Goal: Navigation & Orientation: Find specific page/section

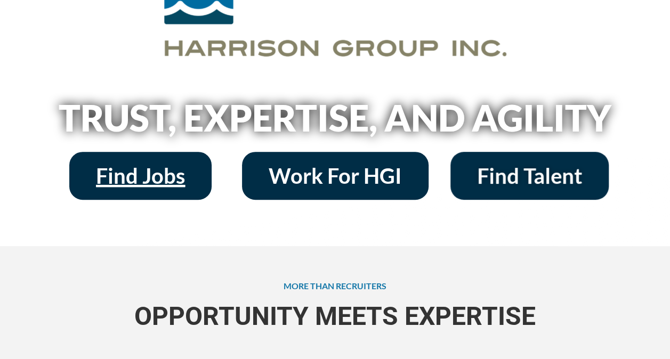
scroll to position [160, 0]
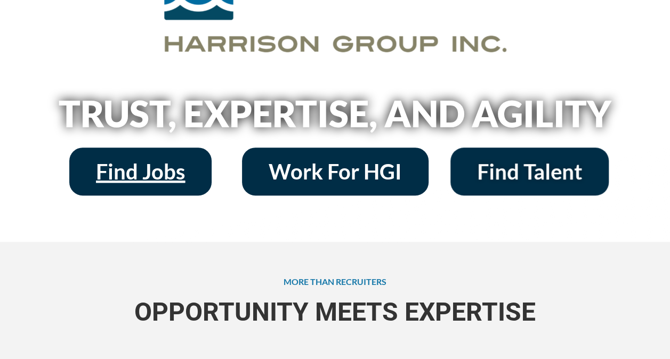
click at [163, 167] on span "Find Jobs" at bounding box center [140, 171] width 89 height 21
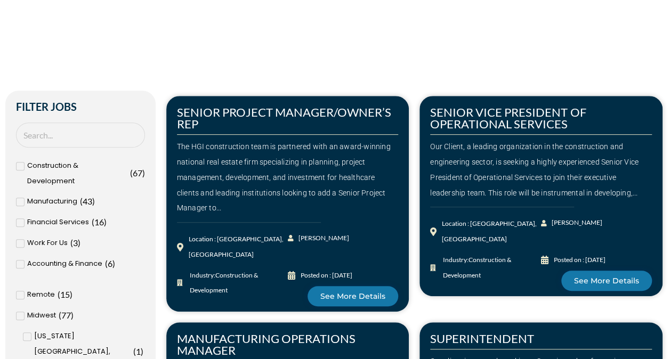
scroll to position [213, 0]
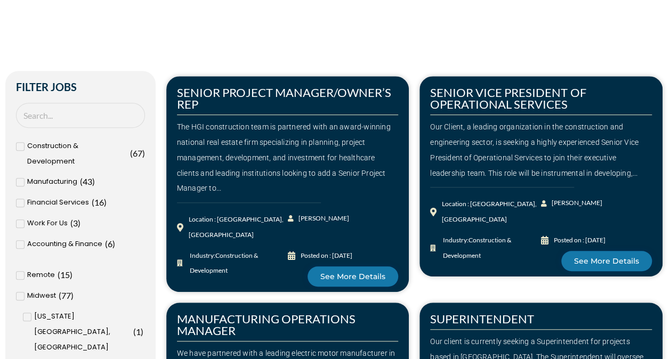
click at [67, 204] on span "Financial Services" at bounding box center [58, 202] width 62 height 15
click at [0, 0] on input "Financial Services ( 16 )" at bounding box center [0, 0] width 0 height 0
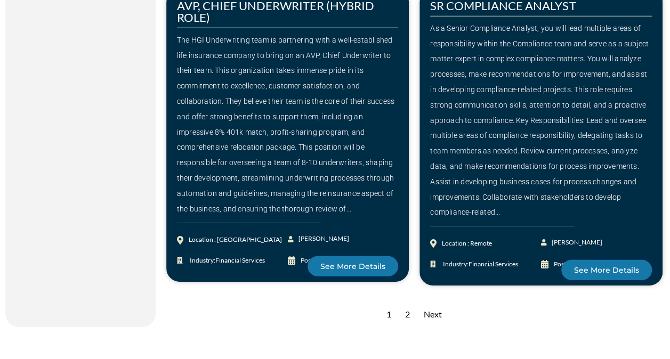
scroll to position [1492, 0]
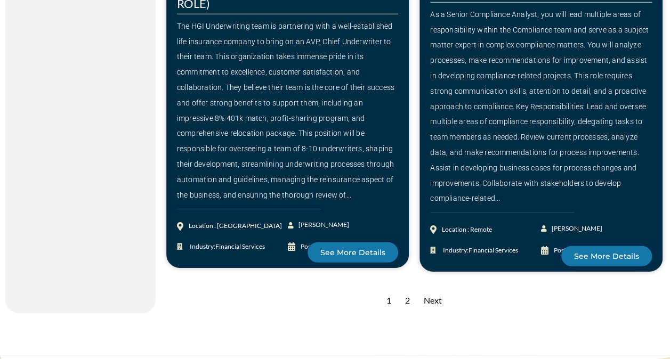
click at [433, 314] on div "Next" at bounding box center [432, 301] width 29 height 26
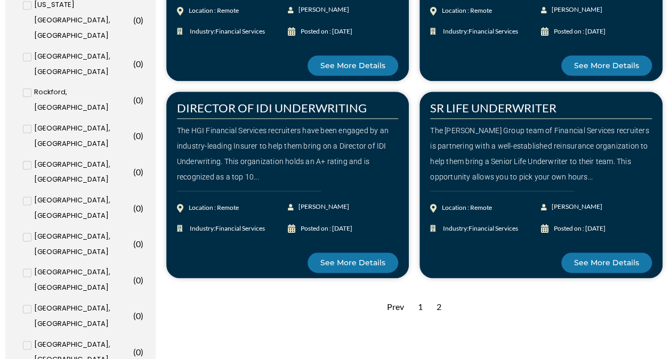
scroll to position [640, 0]
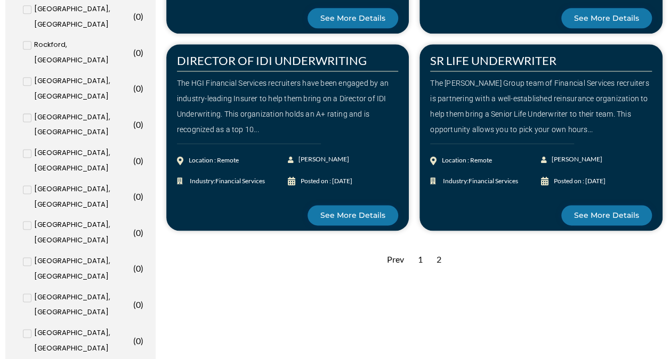
click at [421, 260] on div "1" at bounding box center [420, 260] width 15 height 26
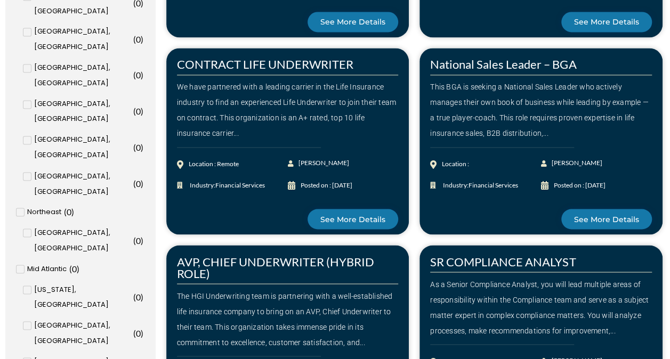
scroll to position [1013, 0]
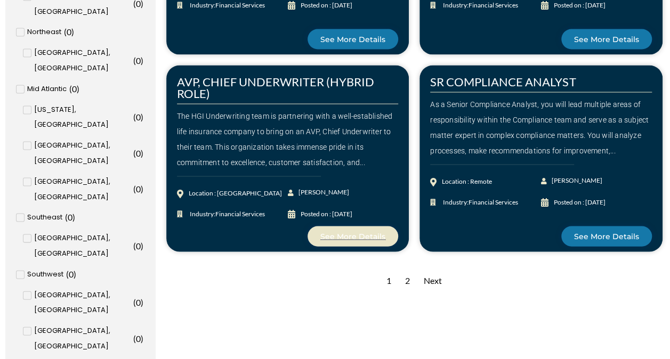
click at [340, 233] on span "See More Details" at bounding box center [352, 236] width 65 height 7
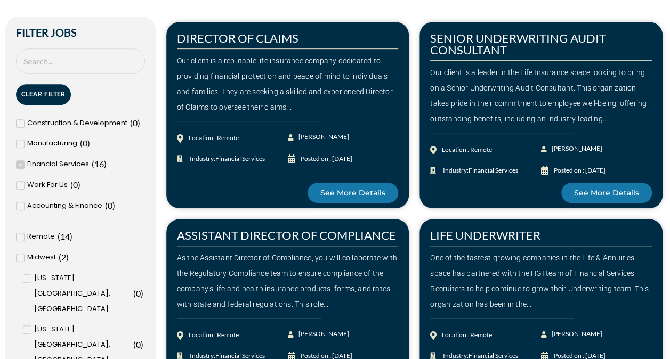
scroll to position [266, 0]
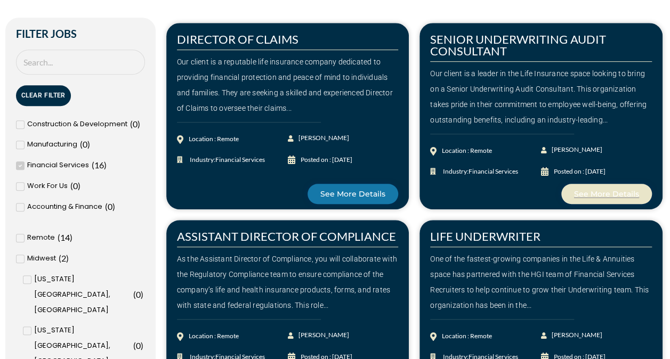
click at [591, 185] on link "See More Details" at bounding box center [606, 194] width 91 height 20
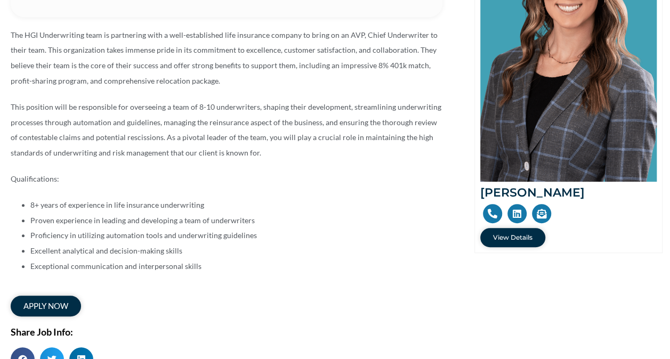
scroll to position [266, 0]
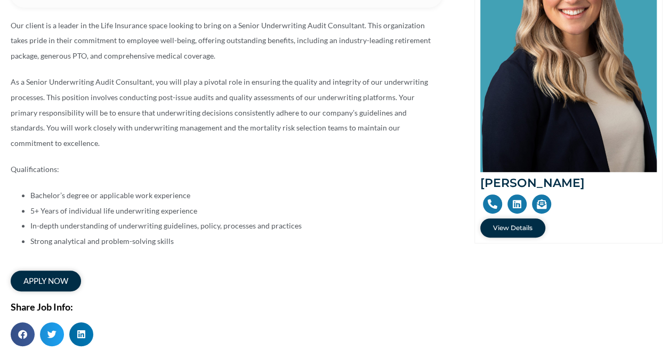
scroll to position [266, 0]
